Goal: Find specific page/section: Find specific page/section

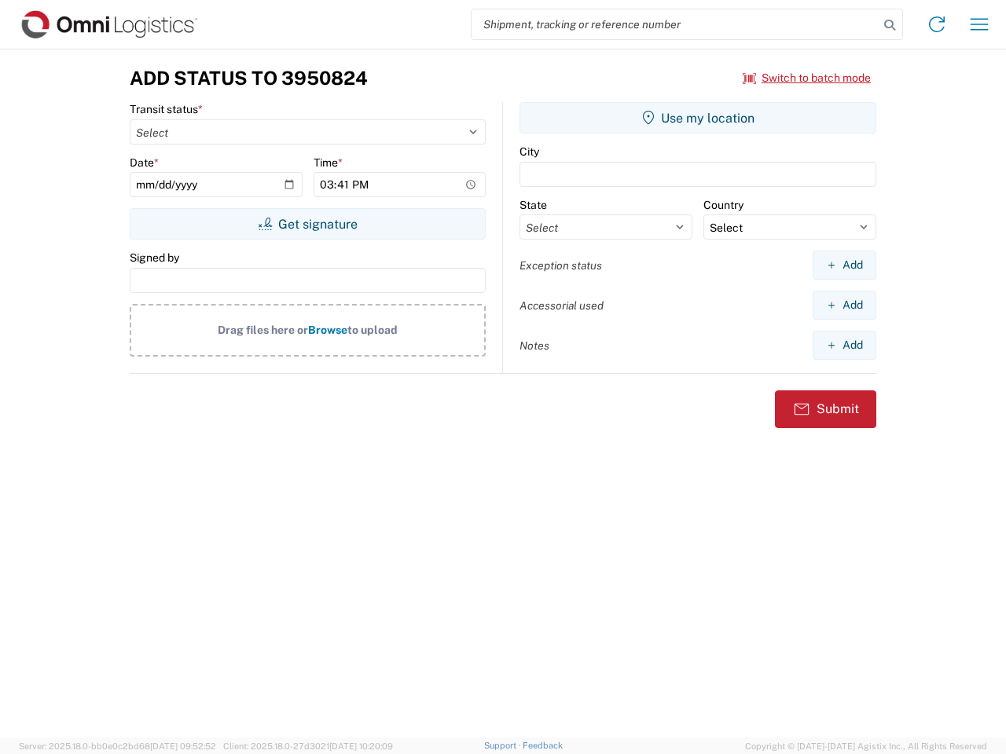
click at [675, 24] on input "search" at bounding box center [674, 24] width 407 height 30
click at [889, 25] on icon at bounding box center [889, 25] width 22 height 22
click at [936, 24] on icon at bounding box center [936, 24] width 25 height 25
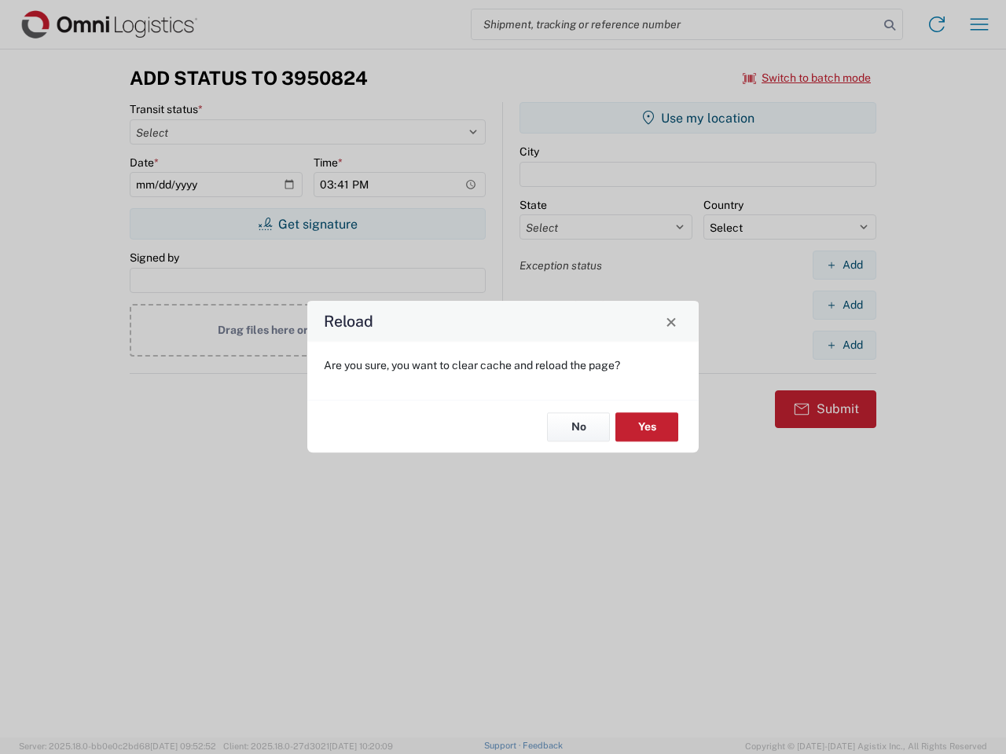
click at [979, 24] on div "Reload Are you sure, you want to clear cache and reload the page? No Yes" at bounding box center [503, 377] width 1006 height 754
click at [807, 78] on div "Reload Are you sure, you want to clear cache and reload the page? No Yes" at bounding box center [503, 377] width 1006 height 754
click at [307, 224] on div "Reload Are you sure, you want to clear cache and reload the page? No Yes" at bounding box center [503, 377] width 1006 height 754
click at [698, 118] on div "Reload Are you sure, you want to clear cache and reload the page? No Yes" at bounding box center [503, 377] width 1006 height 754
click at [844, 265] on div "Reload Are you sure, you want to clear cache and reload the page? No Yes" at bounding box center [503, 377] width 1006 height 754
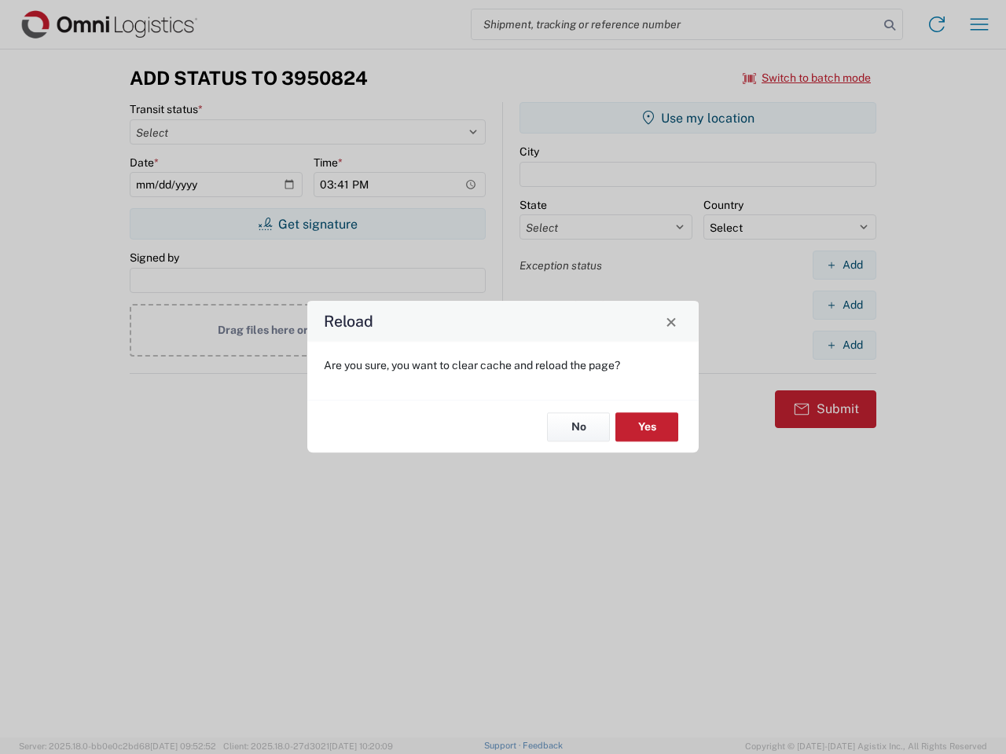
click at [844, 305] on div "Reload Are you sure, you want to clear cache and reload the page? No Yes" at bounding box center [503, 377] width 1006 height 754
click at [844, 345] on div "Reload Are you sure, you want to clear cache and reload the page? No Yes" at bounding box center [503, 377] width 1006 height 754
